Goal: Information Seeking & Learning: Learn about a topic

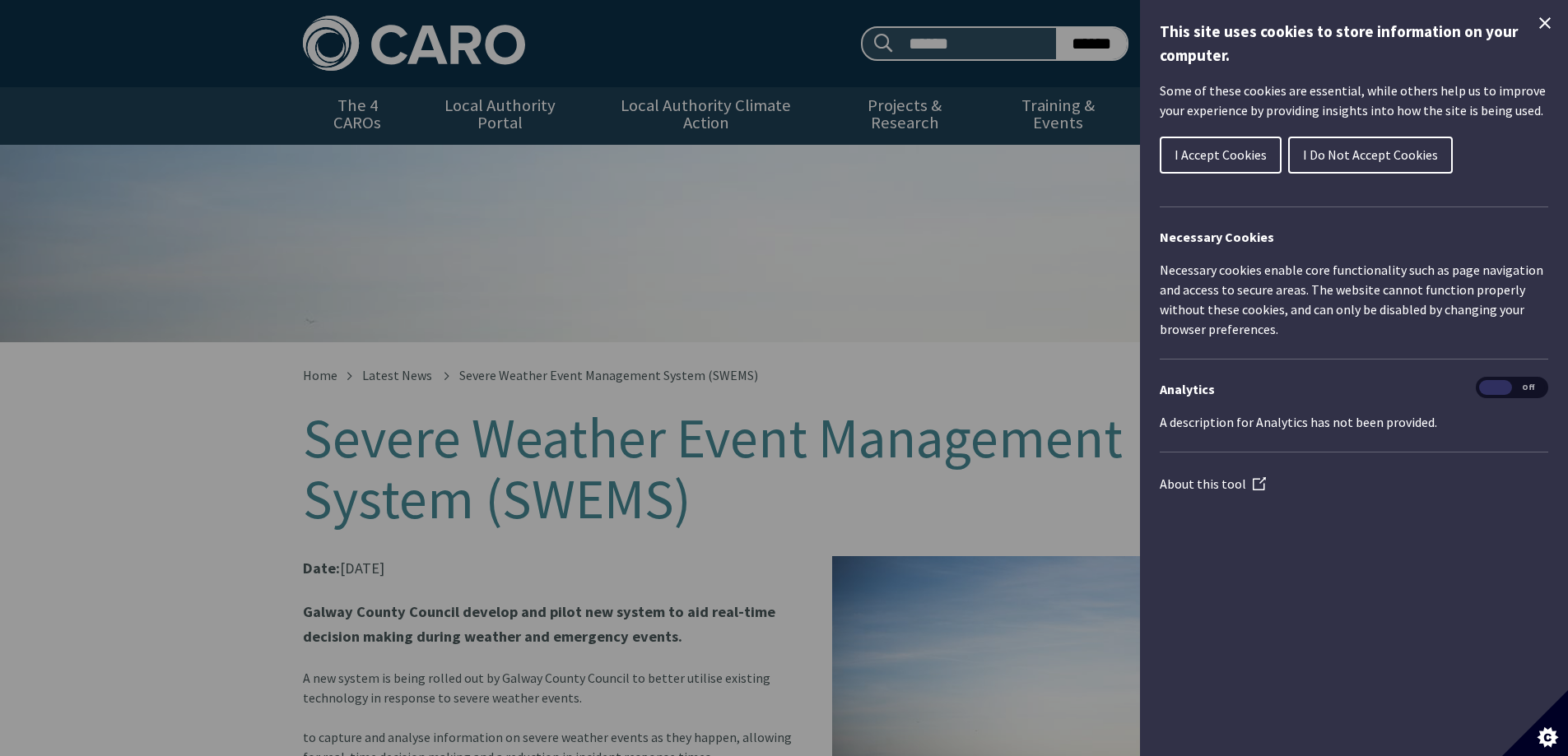
click at [1350, 152] on span "I Do Not Accept Cookies" at bounding box center [1371, 154] width 135 height 17
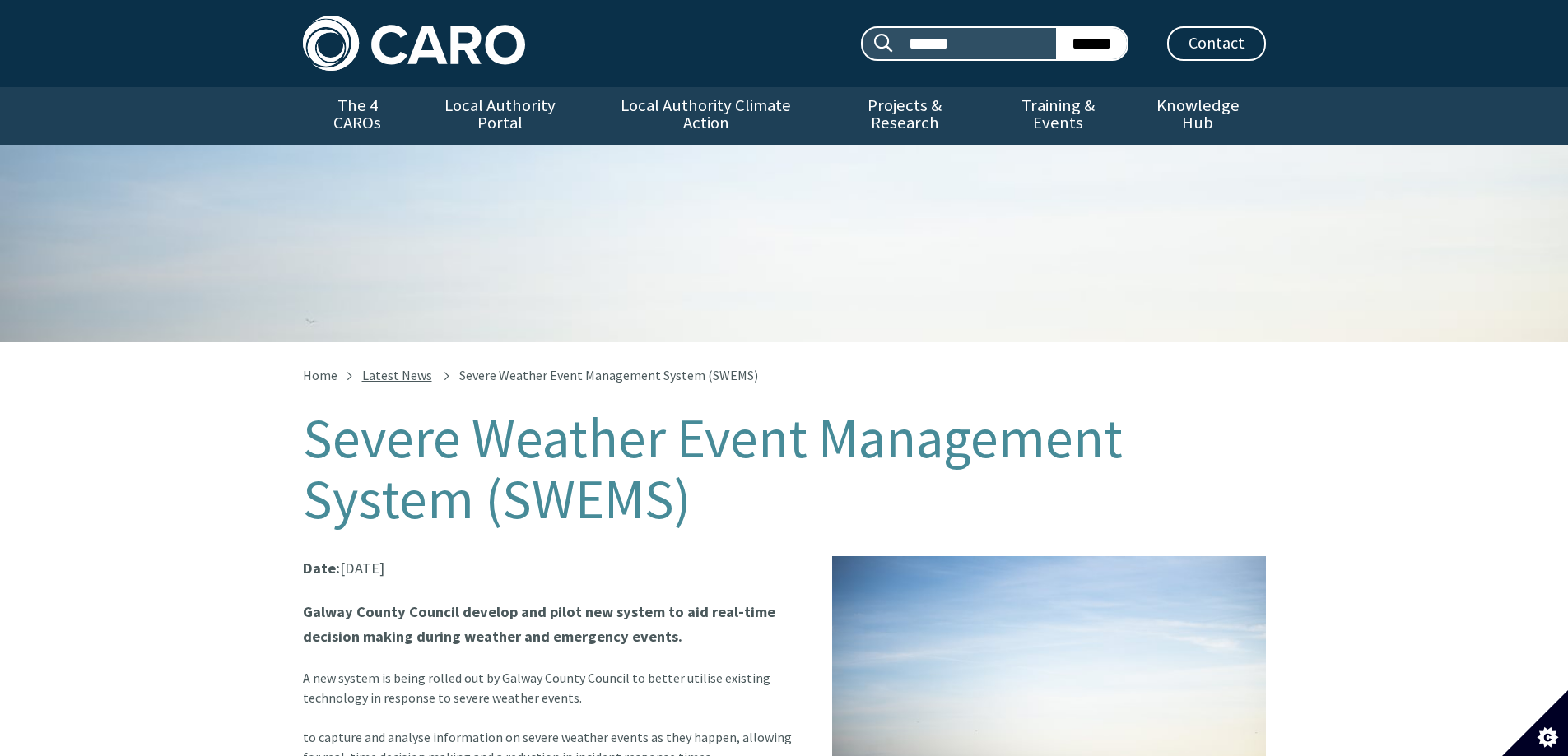
click at [397, 367] on link "Latest News" at bounding box center [397, 375] width 70 height 17
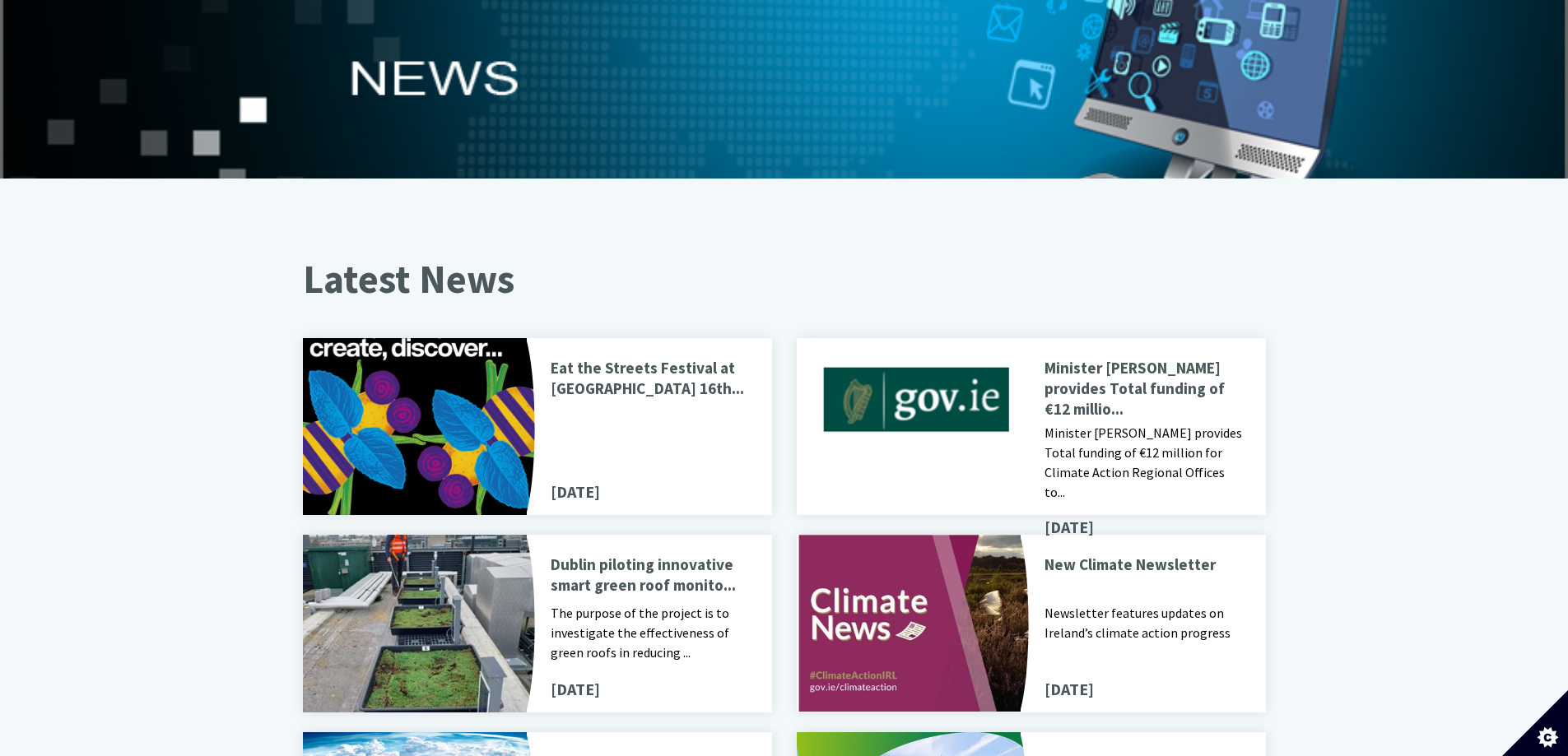
scroll to position [165, 0]
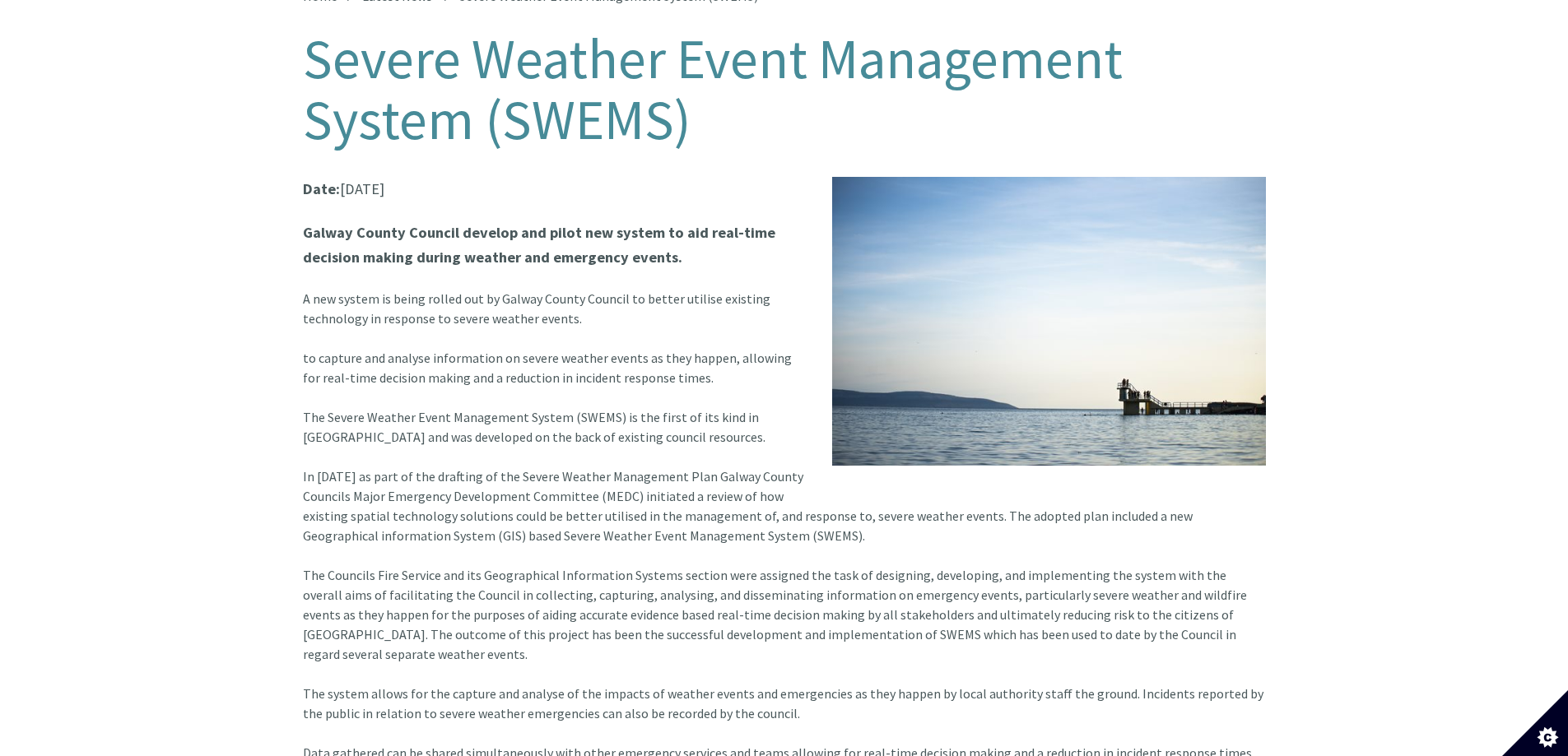
scroll to position [494, 0]
